Goal: Information Seeking & Learning: Learn about a topic

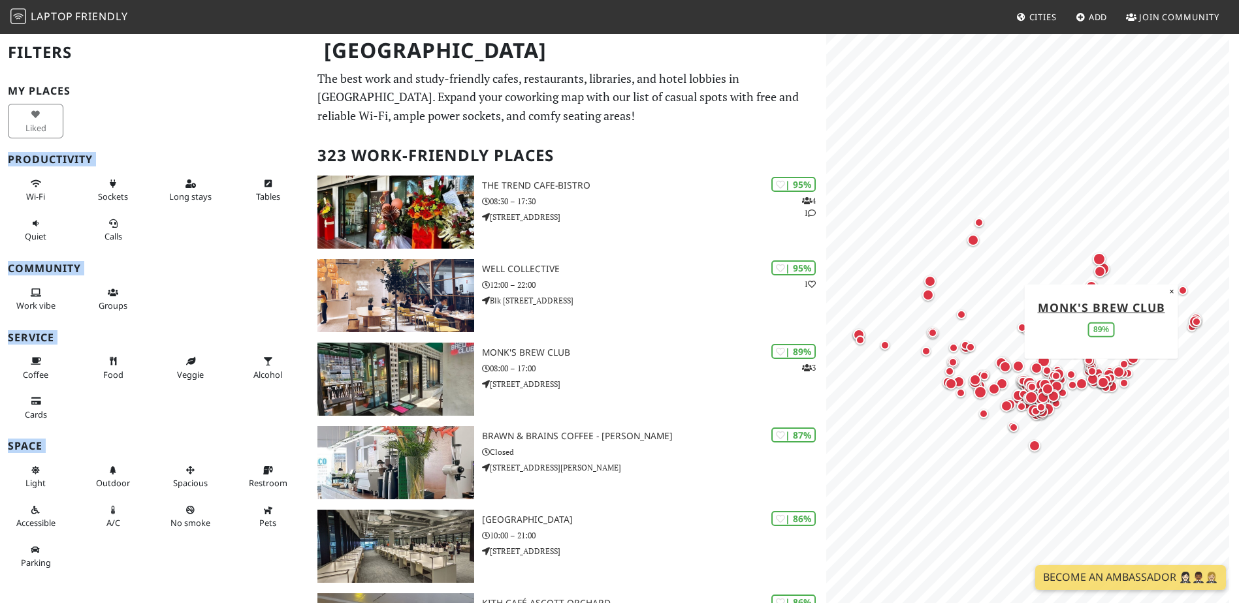
drag, startPoint x: -3, startPoint y: 104, endPoint x: -3, endPoint y: -52, distance: 156.1
click at [0, 0] on html "Laptop Friendly Cities Add Join Community [GEOGRAPHIC_DATA] Filters My Places L…" at bounding box center [619, 301] width 1239 height 603
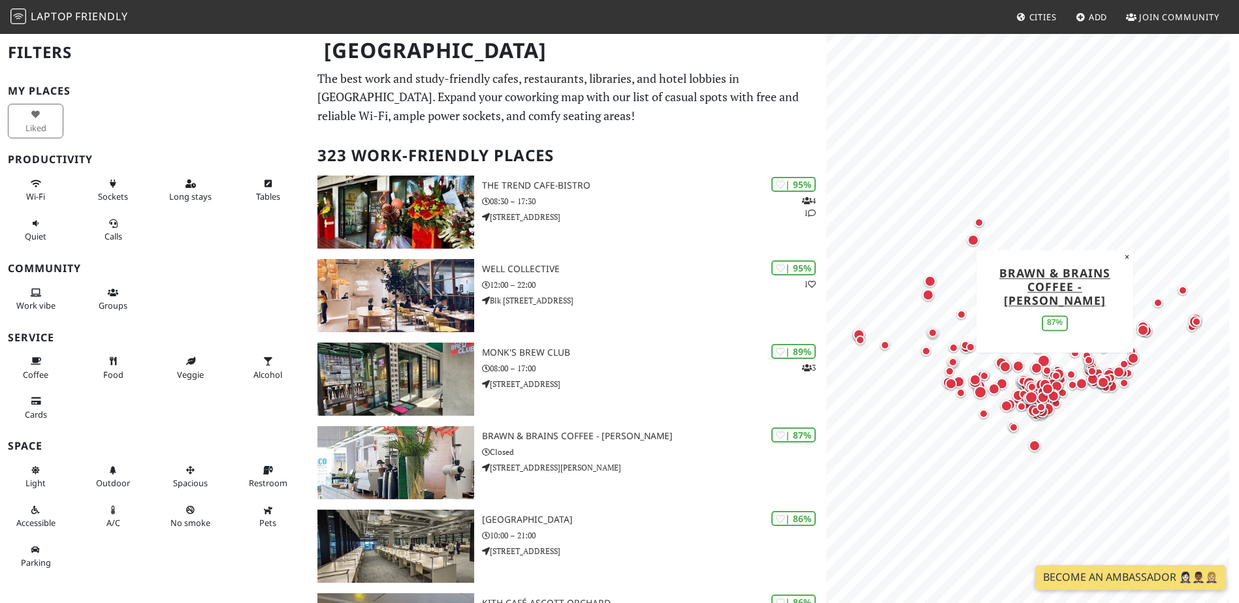
click at [52, 56] on h2 "Filters" at bounding box center [155, 53] width 294 height 40
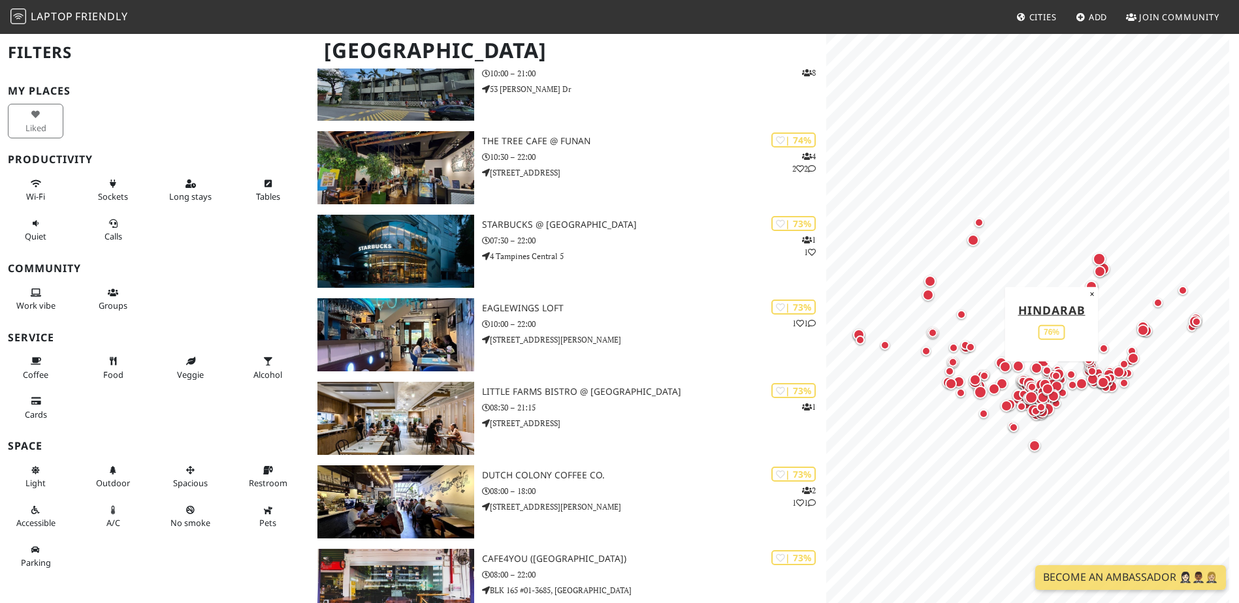
scroll to position [3396, 0]
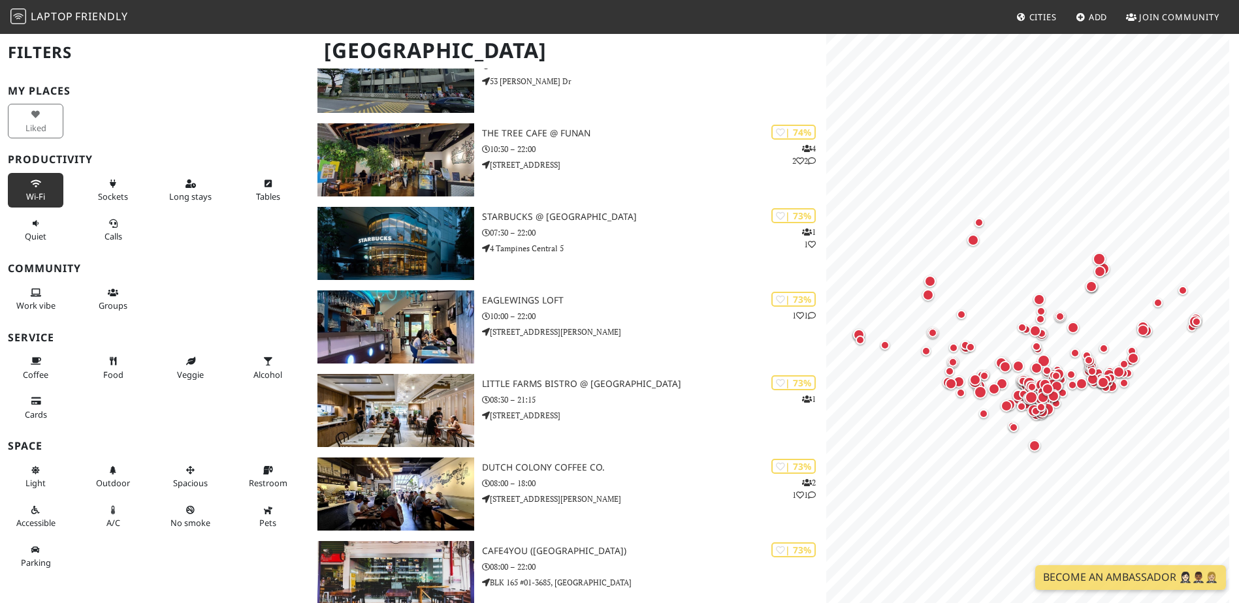
click at [49, 199] on button "Wi-Fi" at bounding box center [36, 190] width 56 height 35
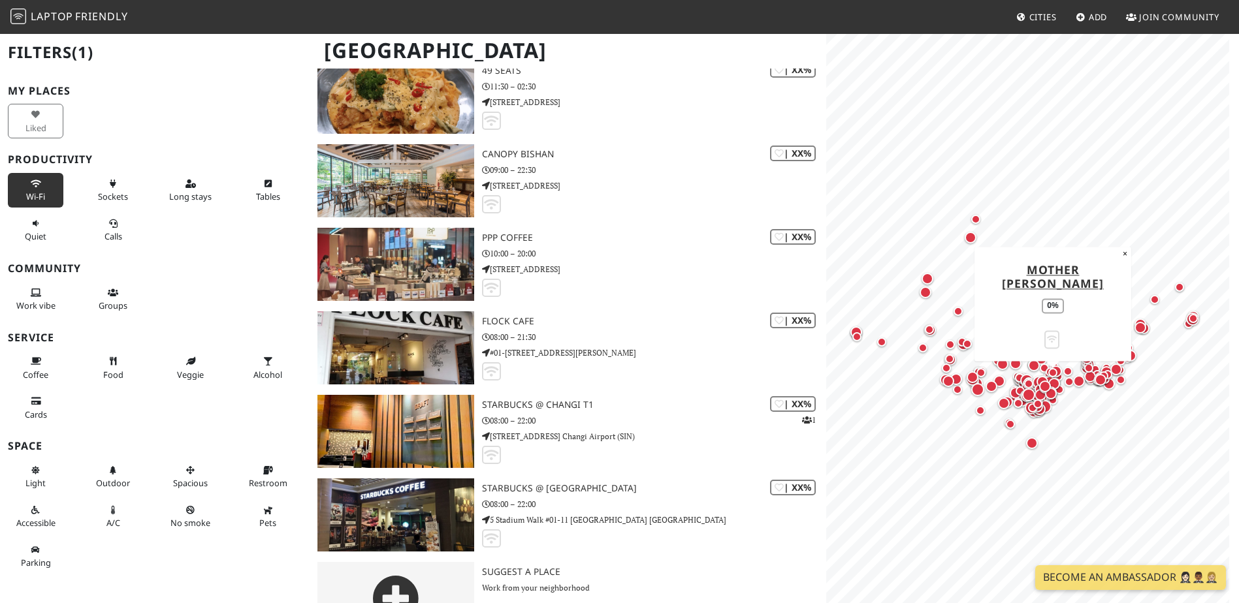
scroll to position [25148, 0]
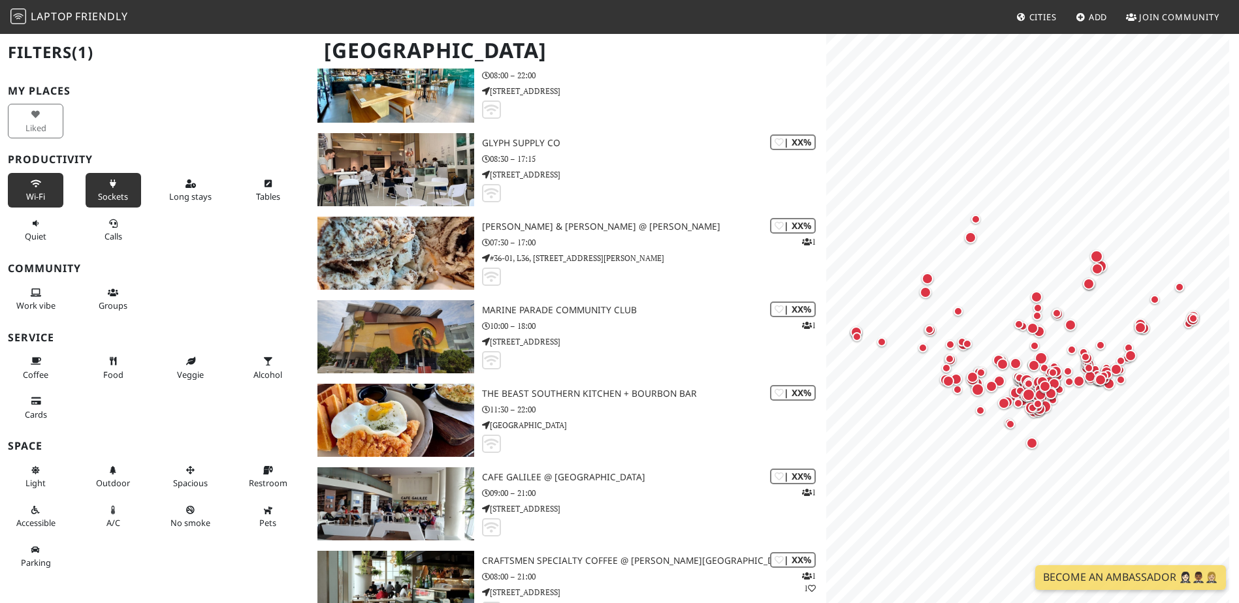
click at [98, 200] on span "Sockets" at bounding box center [113, 197] width 30 height 12
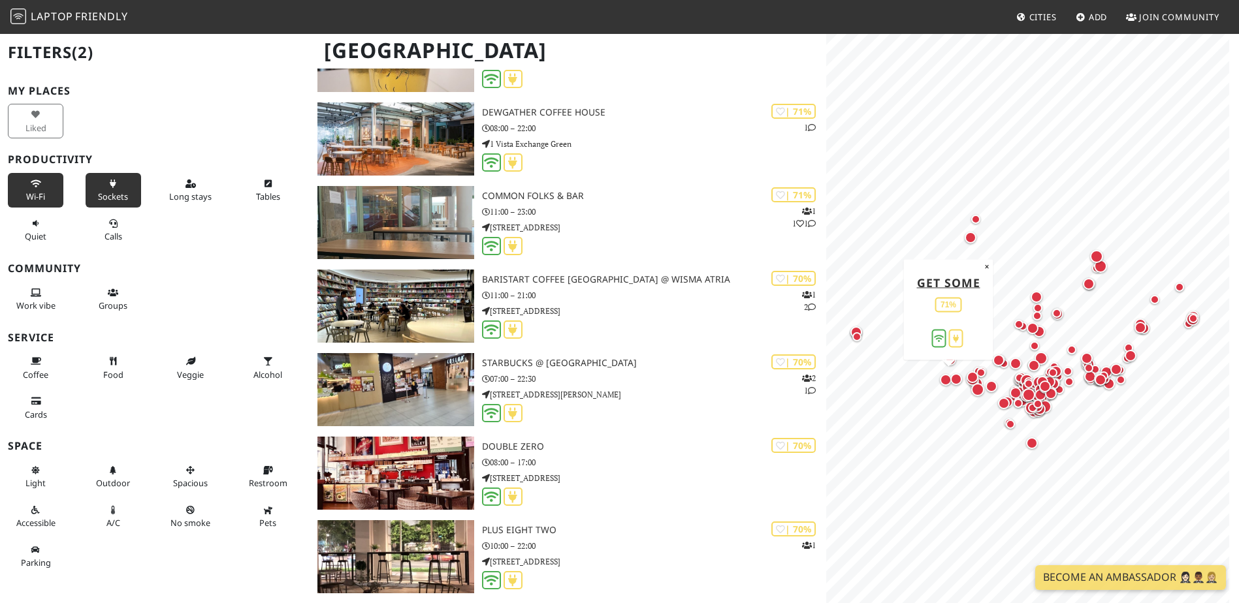
scroll to position [4441, 0]
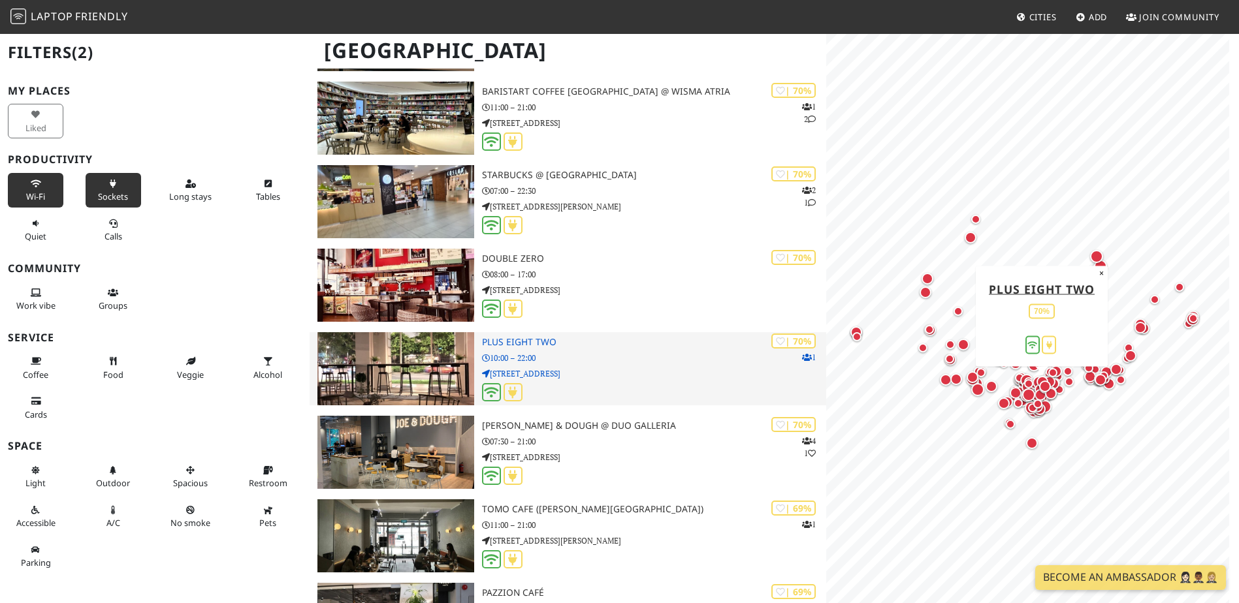
click at [725, 362] on p "10:00 – 22:00" at bounding box center [654, 358] width 344 height 12
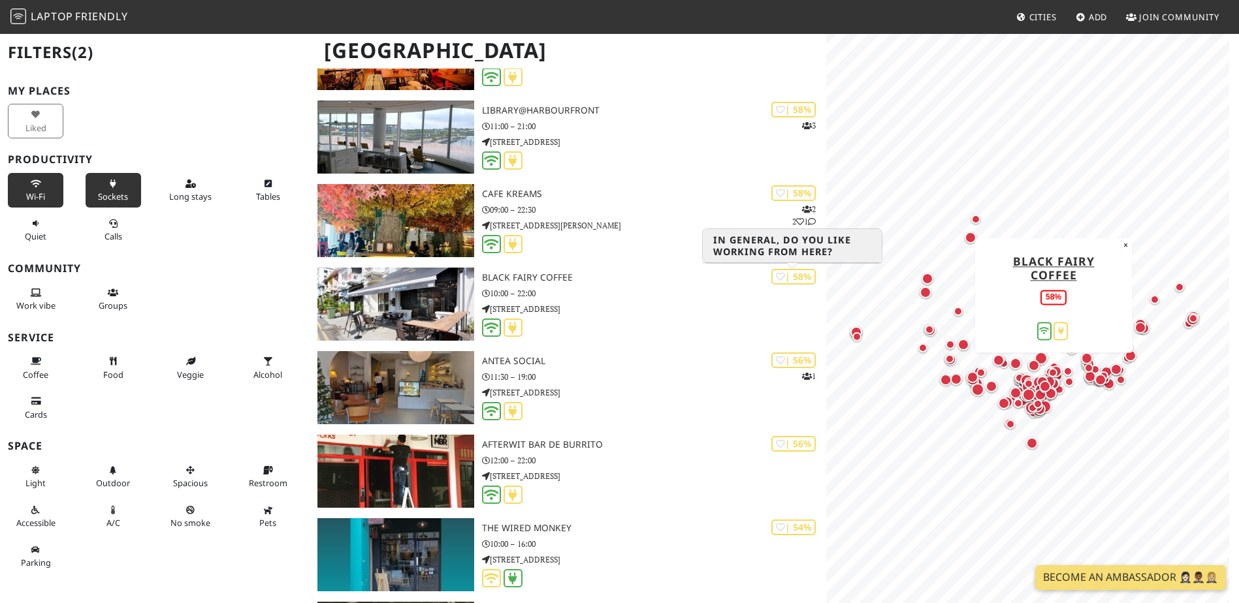
scroll to position [8229, 0]
